Goal: Transaction & Acquisition: Obtain resource

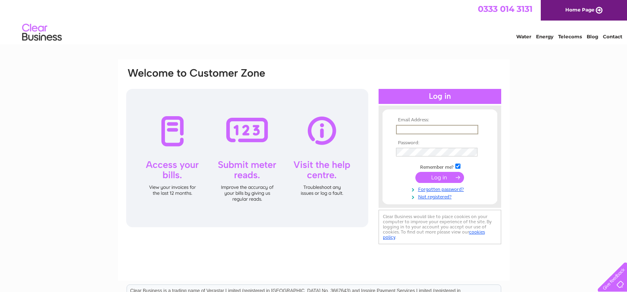
click at [404, 129] on input "text" at bounding box center [437, 129] width 82 height 9
click at [416, 172] on input "submit" at bounding box center [440, 177] width 49 height 11
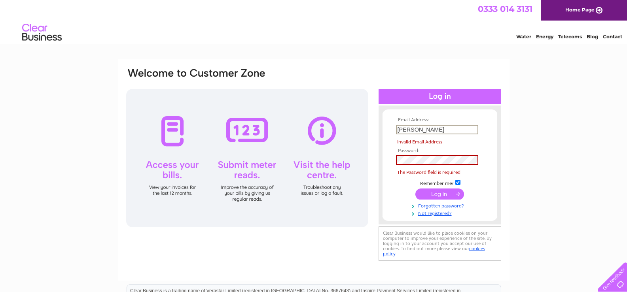
type input "shaun@acselectricals.co.uk"
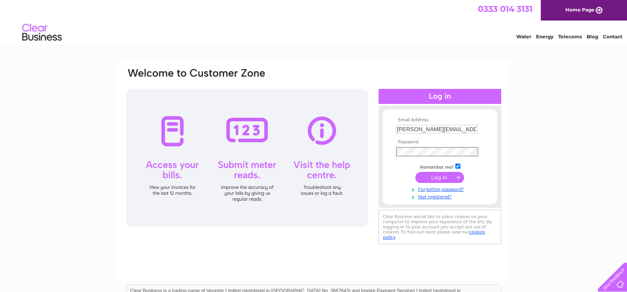
click at [425, 177] on input "submit" at bounding box center [440, 177] width 49 height 11
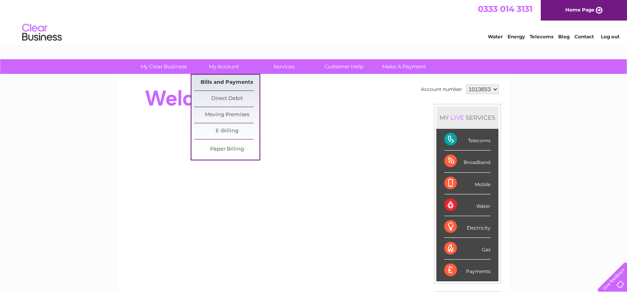
click at [231, 82] on link "Bills and Payments" at bounding box center [226, 83] width 65 height 16
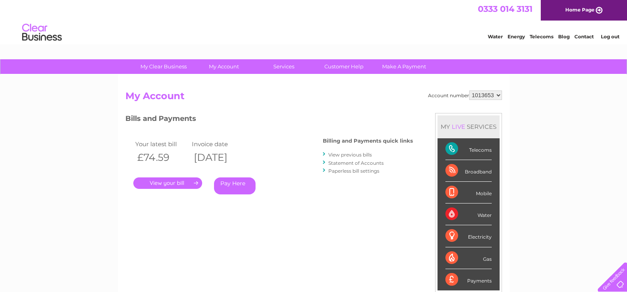
click at [177, 182] on link "." at bounding box center [167, 183] width 69 height 11
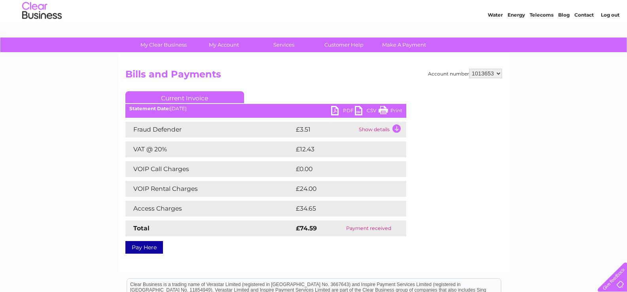
scroll to position [40, 0]
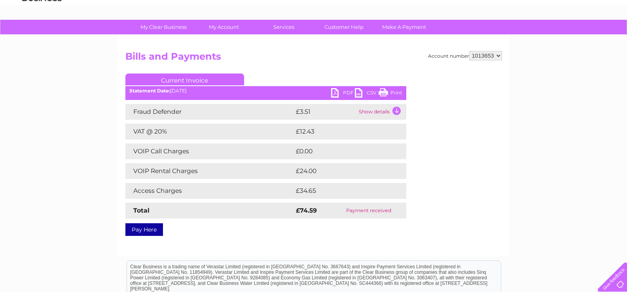
click at [348, 93] on link "PDF" at bounding box center [343, 93] width 24 height 11
click at [334, 92] on link "PDF" at bounding box center [343, 93] width 24 height 11
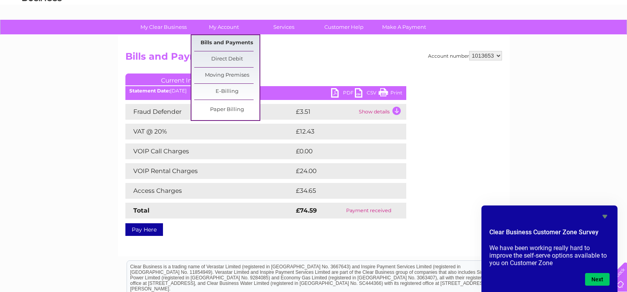
click at [218, 42] on link "Bills and Payments" at bounding box center [226, 43] width 65 height 16
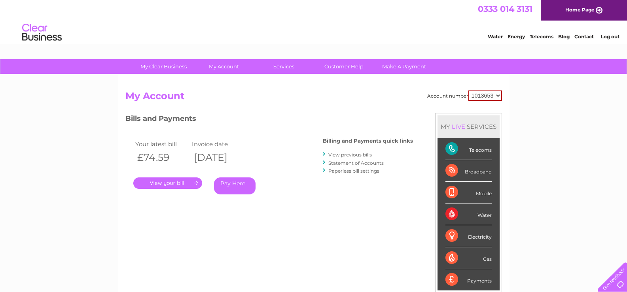
click at [347, 154] on link "View previous bills" at bounding box center [351, 155] width 44 height 6
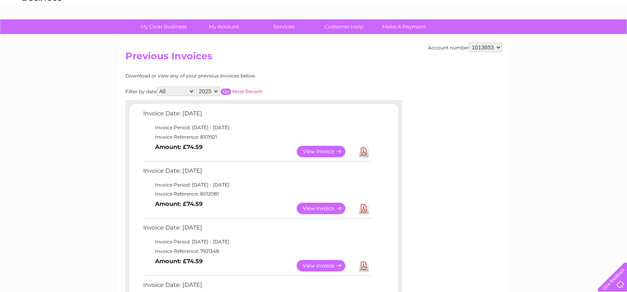
scroll to position [79, 0]
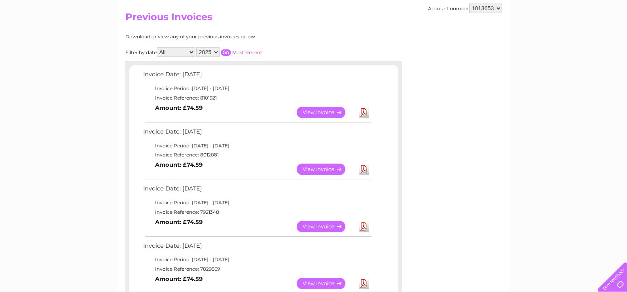
click at [363, 171] on link "Download" at bounding box center [364, 169] width 10 height 11
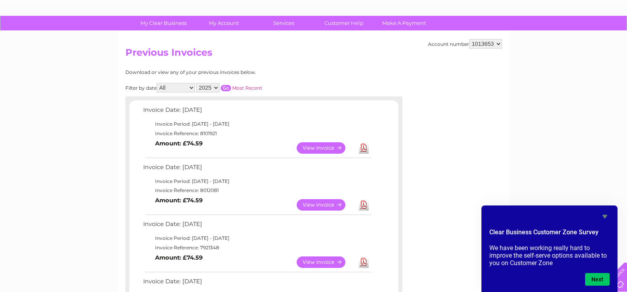
scroll to position [0, 0]
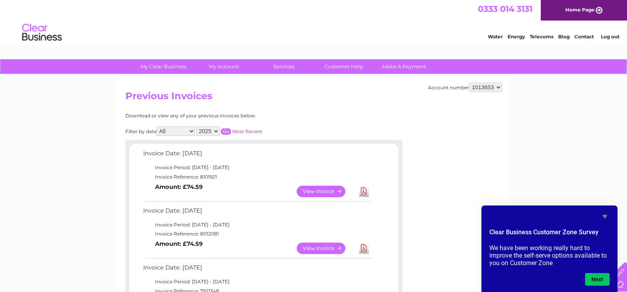
click at [615, 36] on link "Log out" at bounding box center [610, 37] width 19 height 6
